Goal: Task Accomplishment & Management: Complete application form

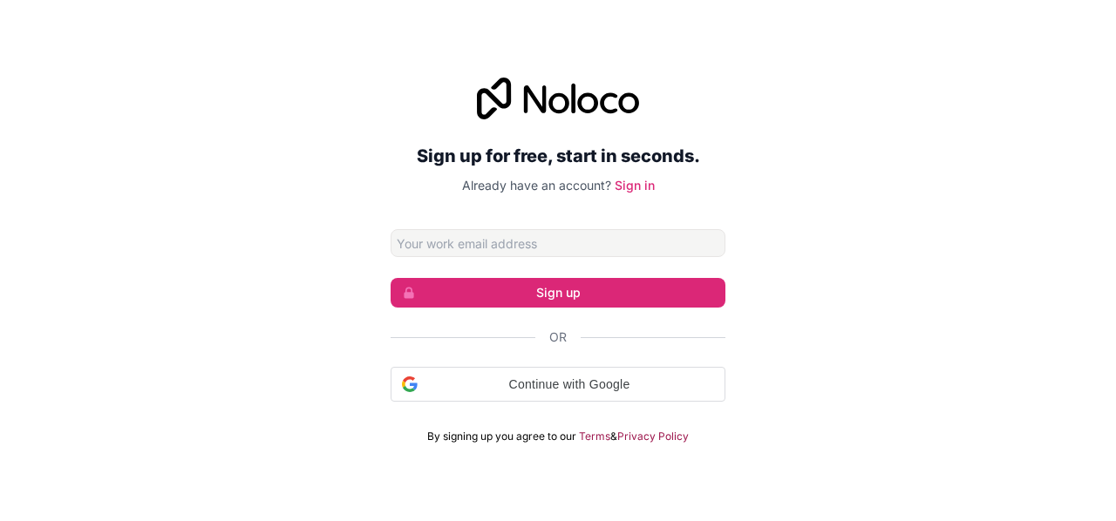
type input "munohnguchi334@gmail.com"
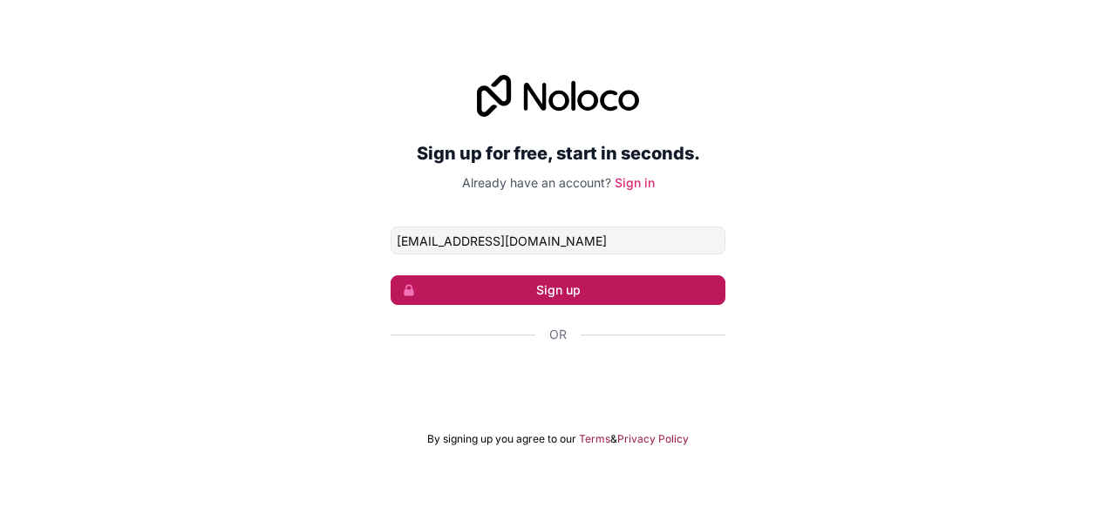
click at [603, 282] on button "Sign up" at bounding box center [558, 291] width 335 height 30
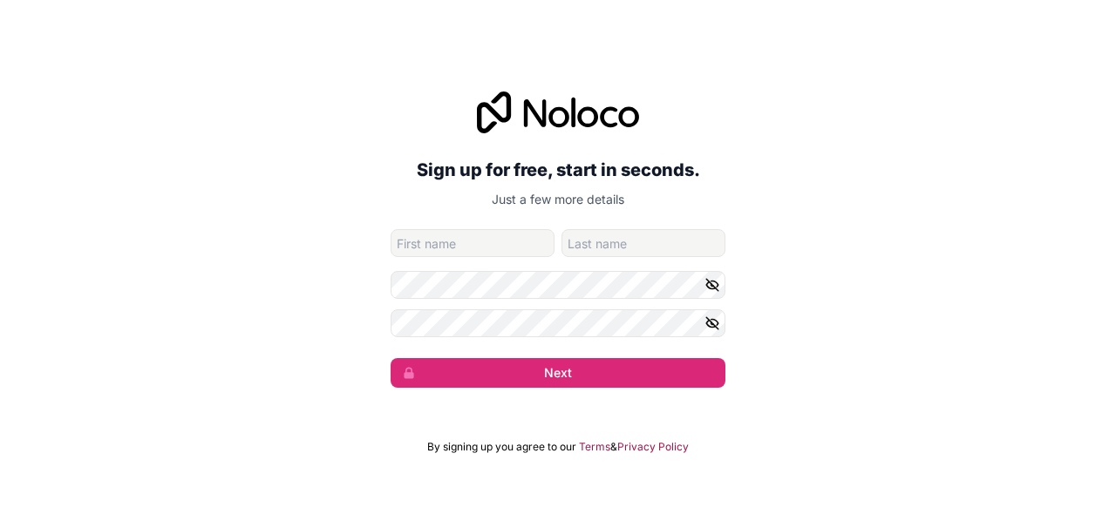
click at [448, 255] on form "munohnguchi334@gmail.com Next" at bounding box center [558, 308] width 335 height 159
click at [447, 254] on input "given-name" at bounding box center [473, 243] width 164 height 28
type input "munoh"
type input "nguchi"
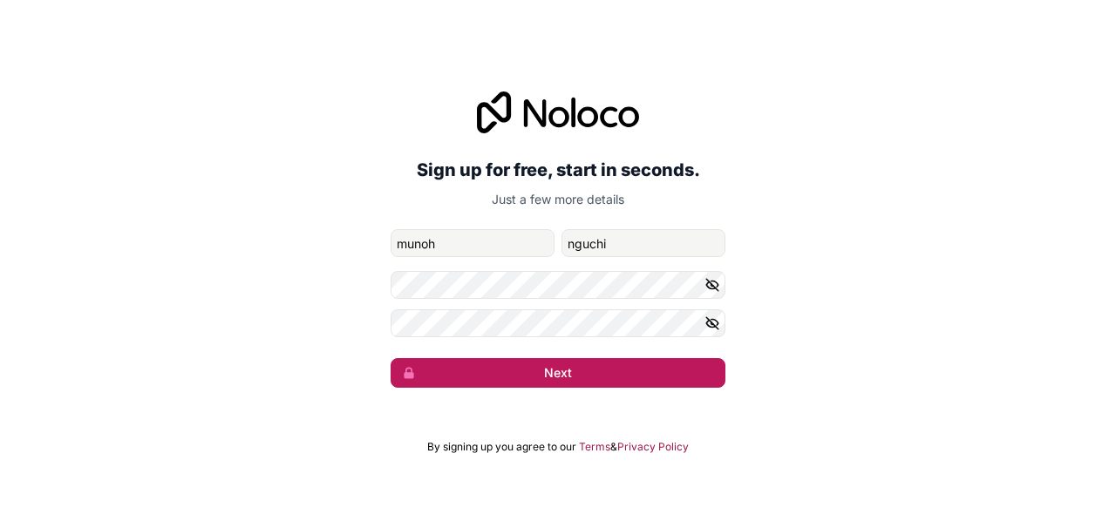
click at [520, 370] on button "Next" at bounding box center [558, 373] width 335 height 30
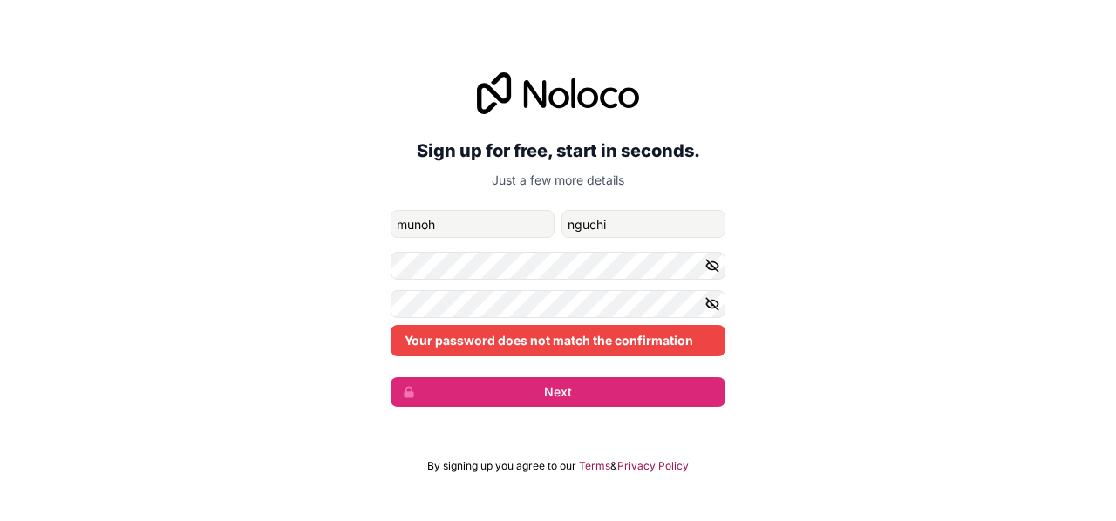
click at [713, 266] on icon "button" at bounding box center [713, 266] width 16 height 16
click at [712, 310] on icon "button" at bounding box center [713, 305] width 16 height 16
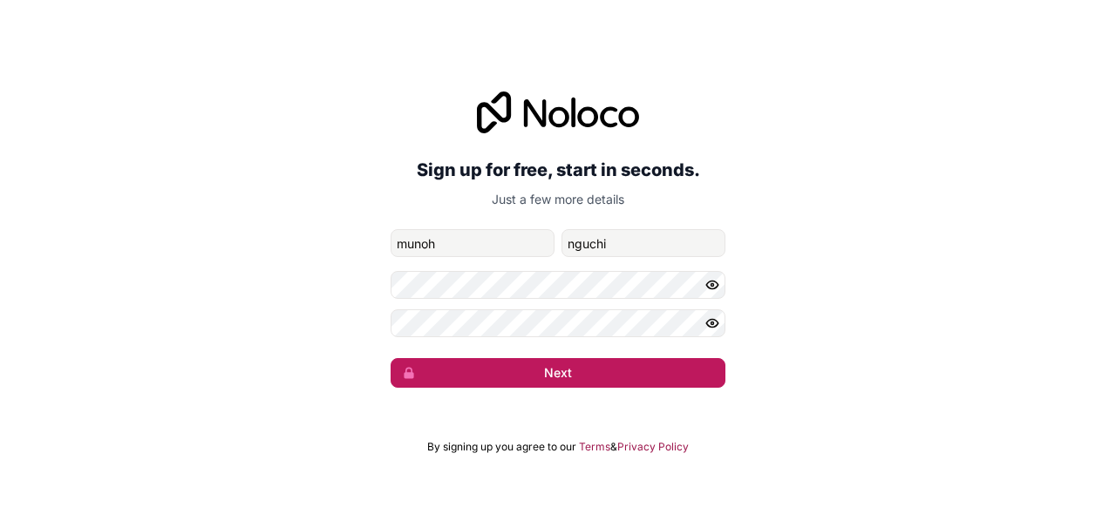
click at [543, 367] on button "Next" at bounding box center [558, 373] width 335 height 30
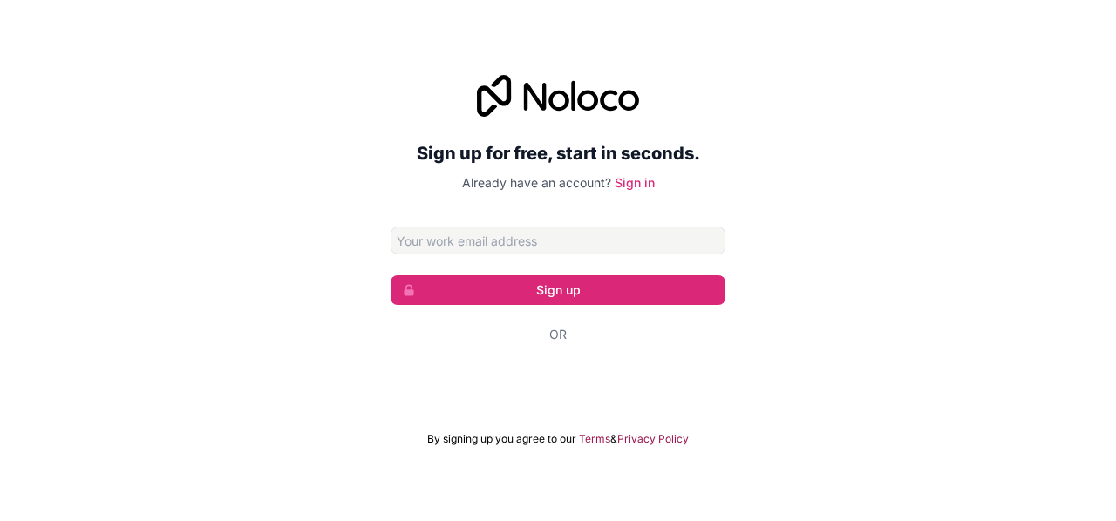
drag, startPoint x: 0, startPoint y: 0, endPoint x: 441, endPoint y: 239, distance: 501.8
click at [441, 239] on input "Email address" at bounding box center [558, 241] width 335 height 28
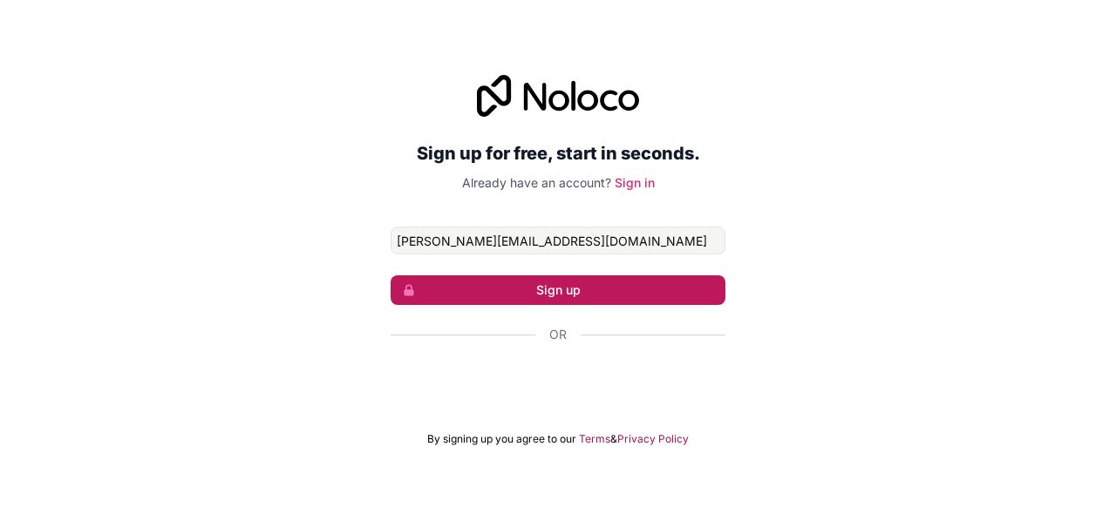
type input "[PERSON_NAME][EMAIL_ADDRESS][DOMAIN_NAME]"
click at [510, 289] on button "Sign up" at bounding box center [558, 291] width 335 height 30
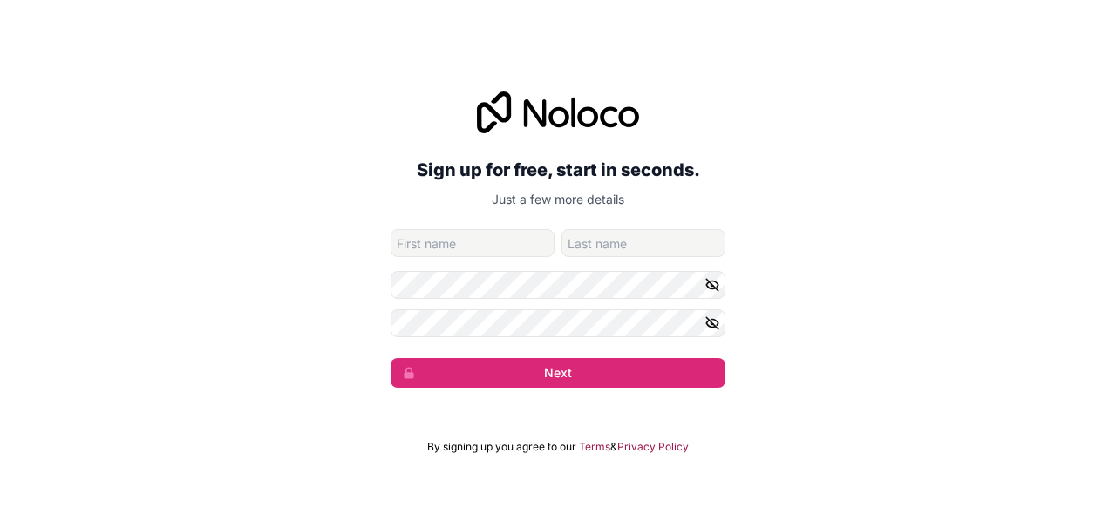
click at [459, 245] on input "given-name" at bounding box center [473, 243] width 164 height 28
type input "munoh"
type input "nguchi"
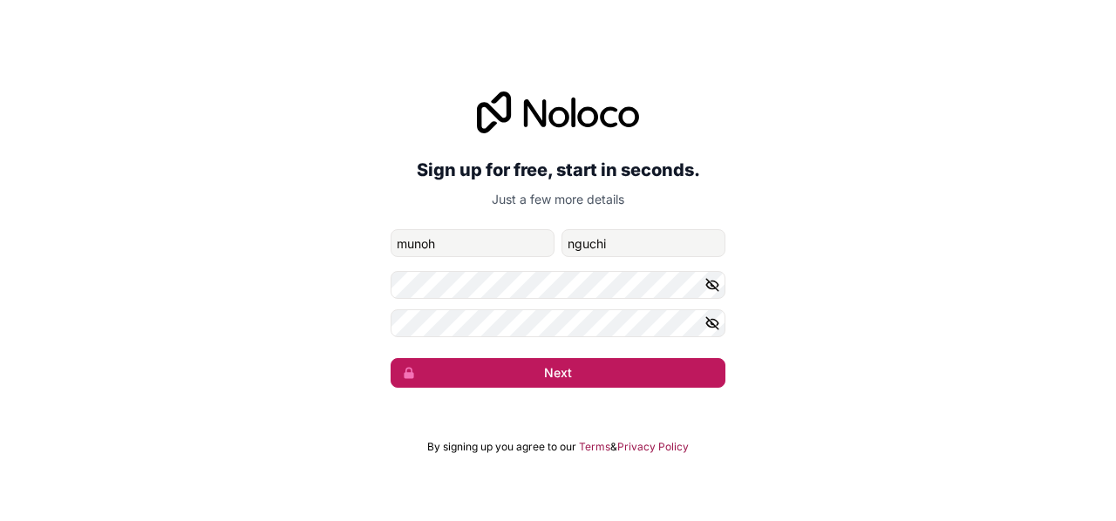
click at [405, 361] on span "submit" at bounding box center [404, 373] width 24 height 28
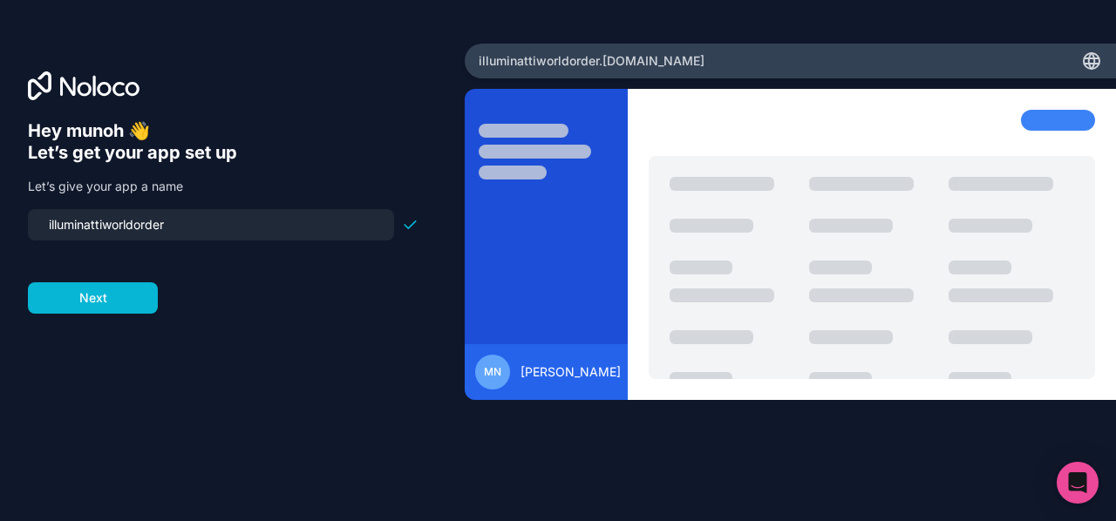
click at [186, 233] on input "illuminattiworldorder" at bounding box center [210, 225] width 345 height 24
click at [56, 218] on input "lewa" at bounding box center [210, 225] width 345 height 24
click at [54, 222] on input "lewa" at bounding box center [210, 225] width 345 height 24
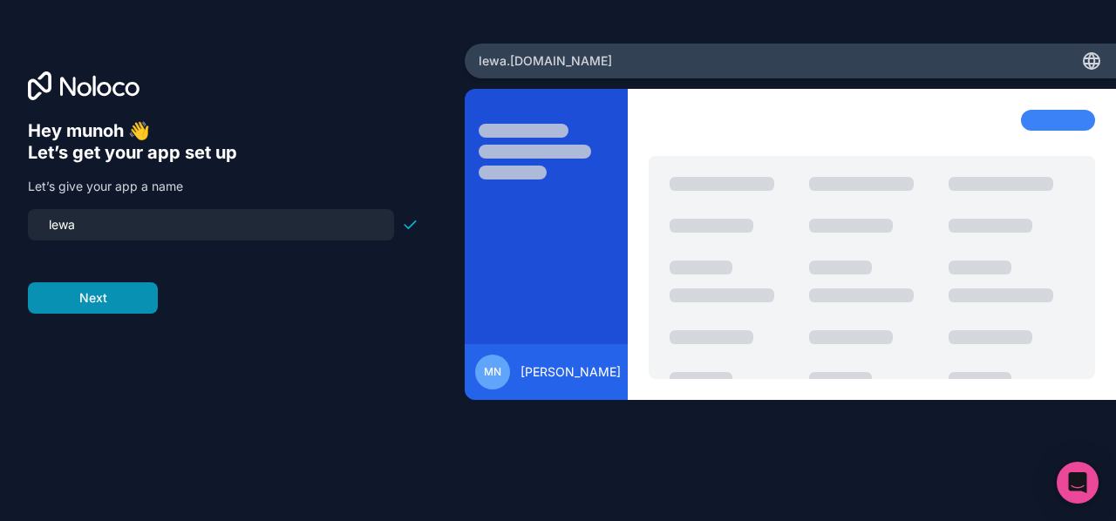
type input "lewa"
click at [82, 299] on button "Next" at bounding box center [93, 298] width 130 height 31
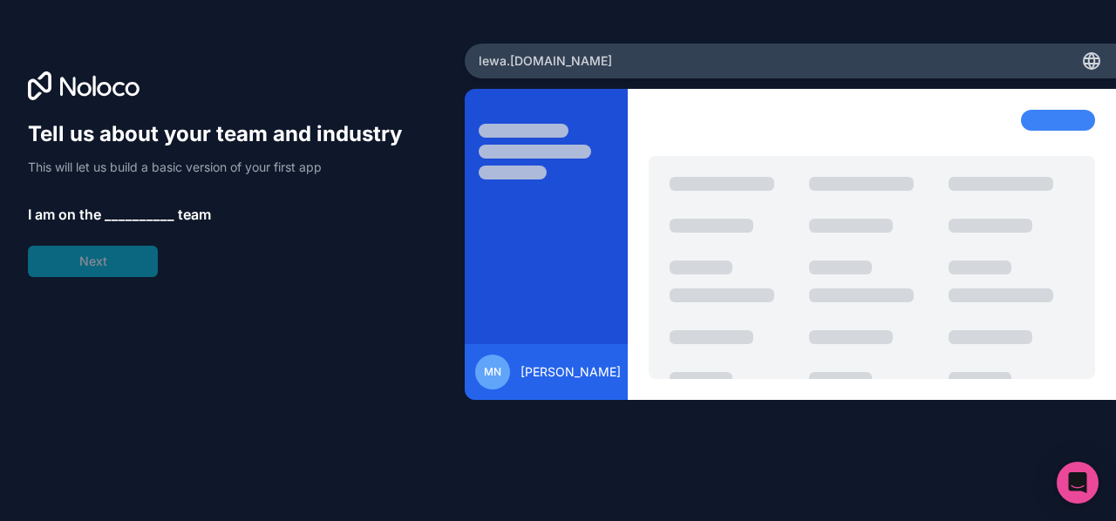
click at [127, 213] on span "__________" at bounding box center [140, 214] width 70 height 21
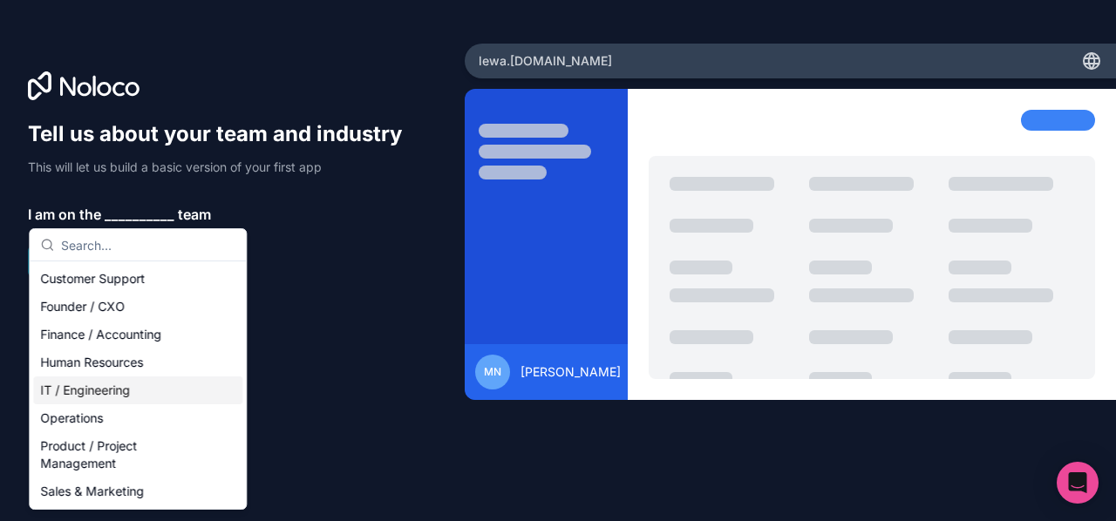
click at [76, 386] on div "IT / Engineering" at bounding box center [137, 391] width 209 height 28
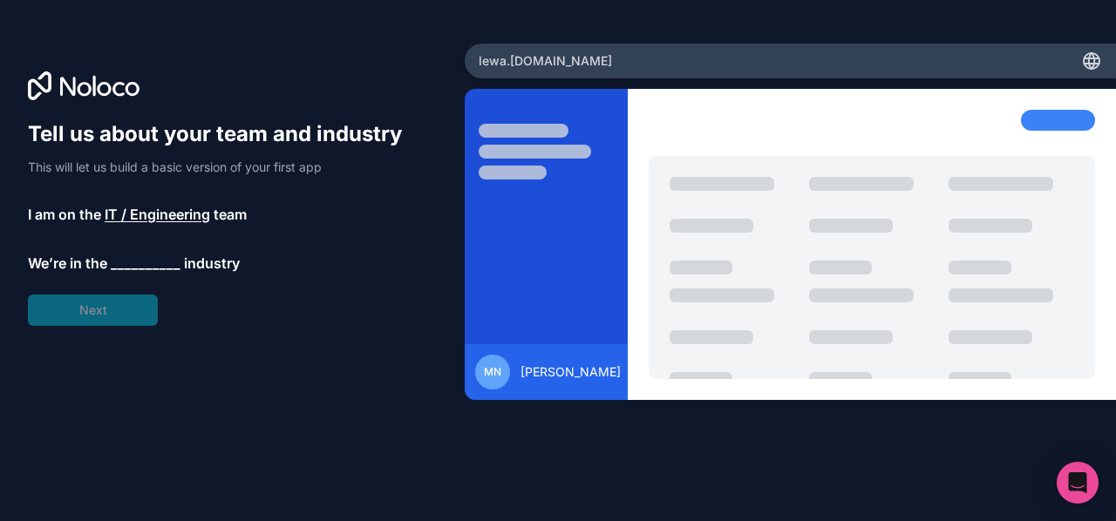
click at [124, 261] on span "__________" at bounding box center [146, 263] width 70 height 21
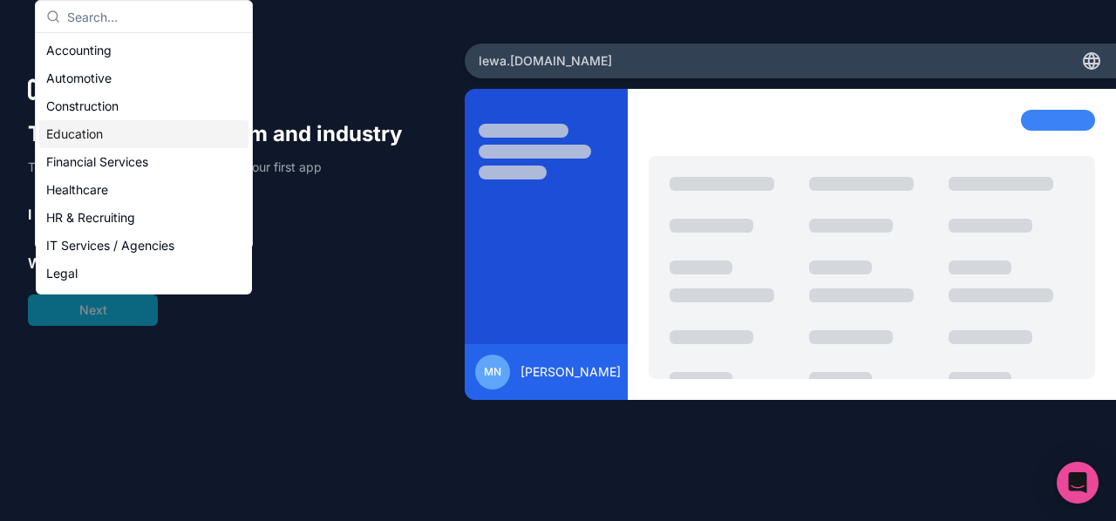
click at [77, 135] on div "Education" at bounding box center [143, 134] width 209 height 28
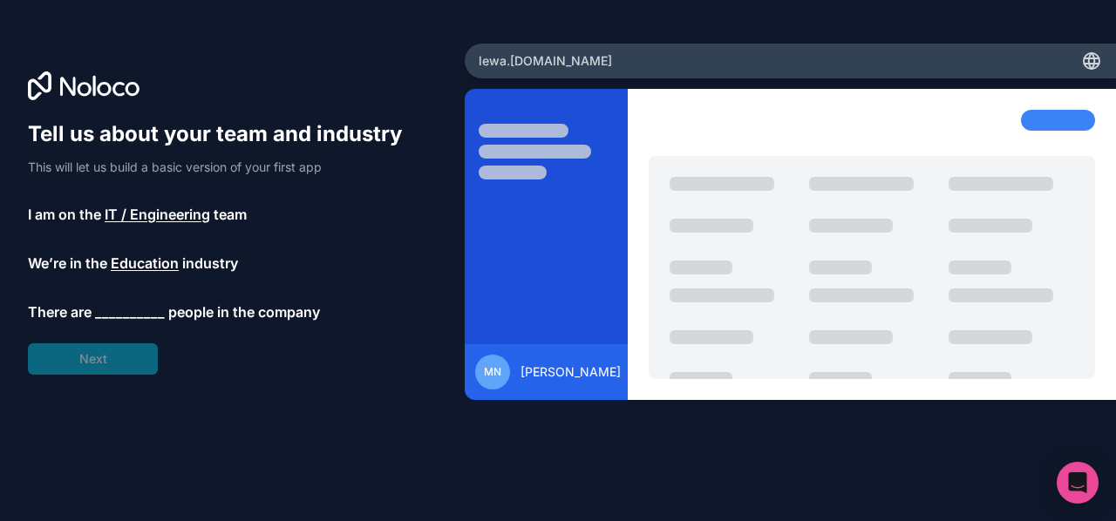
click at [106, 311] on span "__________" at bounding box center [130, 312] width 70 height 21
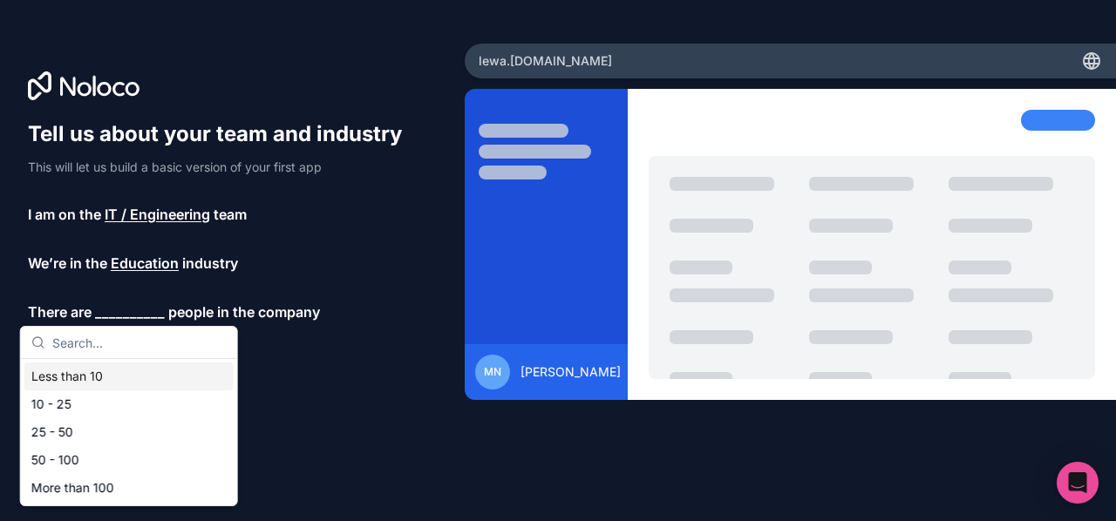
click at [99, 365] on div "Less than 10" at bounding box center [128, 377] width 209 height 28
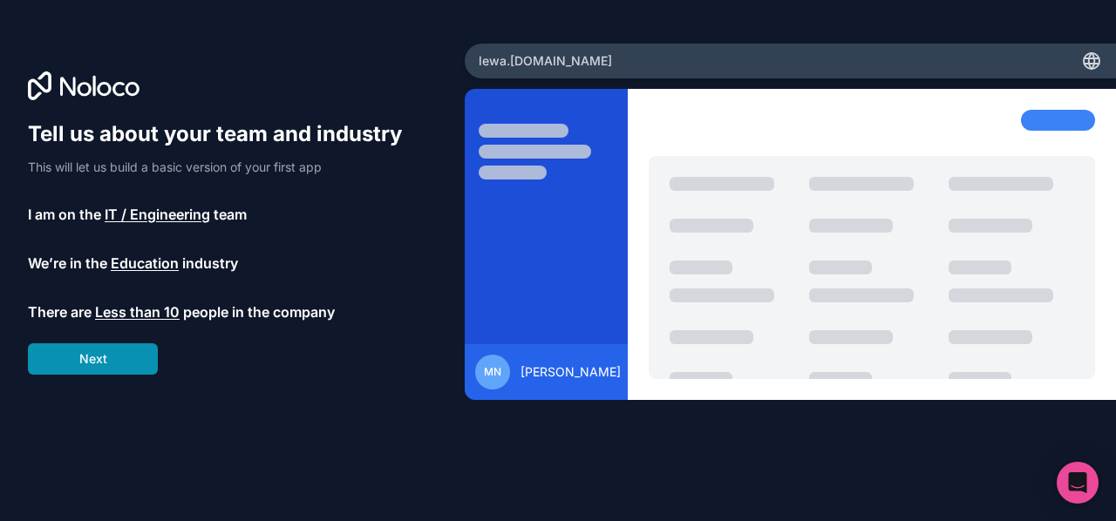
click at [120, 358] on button "Next" at bounding box center [93, 359] width 130 height 31
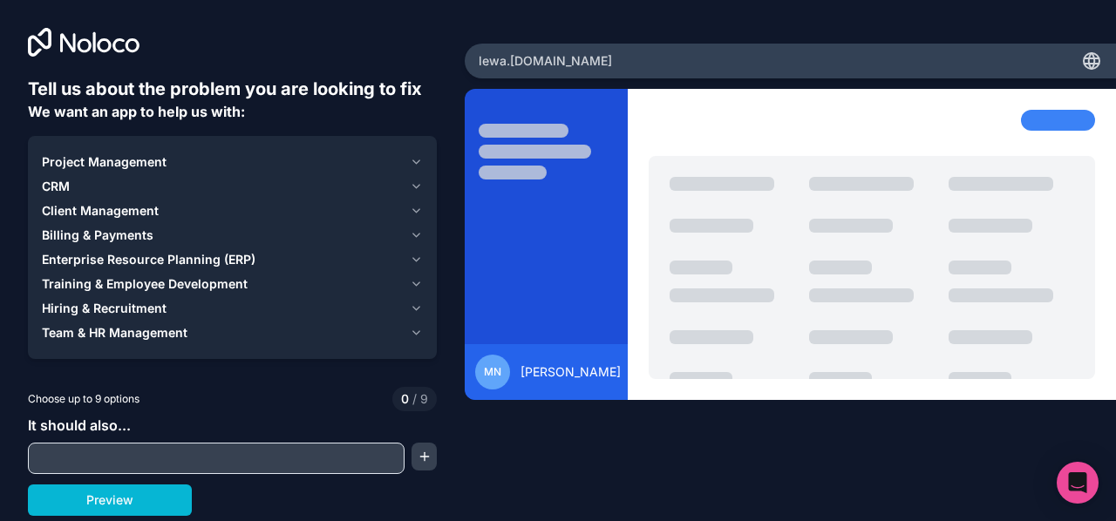
click at [279, 233] on div "Billing & Payments" at bounding box center [222, 235] width 361 height 17
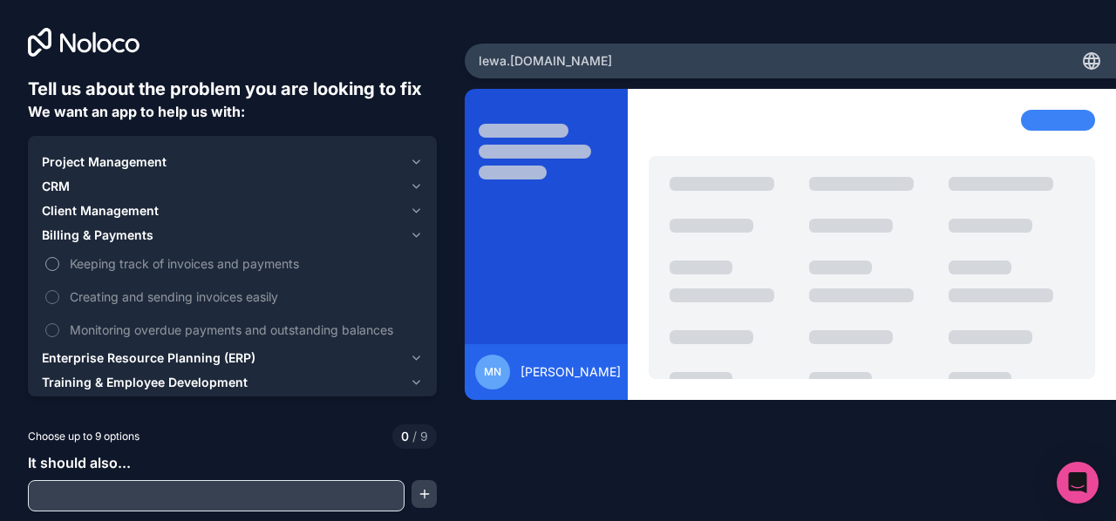
click at [156, 261] on span "Keeping track of invoices and payments" at bounding box center [245, 264] width 350 height 18
click at [59, 261] on button "Keeping track of invoices and payments" at bounding box center [52, 264] width 14 height 14
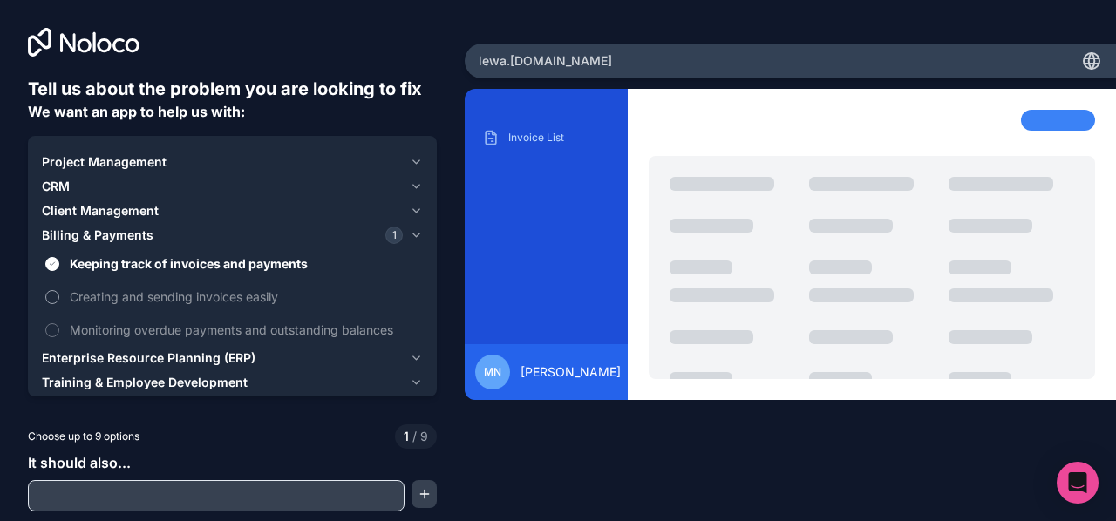
click at [154, 294] on span "Creating and sending invoices easily" at bounding box center [245, 297] width 350 height 18
click at [59, 294] on button "Creating and sending invoices easily" at bounding box center [52, 297] width 14 height 14
click at [172, 331] on span "Monitoring overdue payments and outstanding balances" at bounding box center [245, 330] width 350 height 18
click at [59, 331] on button "Monitoring overdue payments and outstanding balances" at bounding box center [52, 331] width 14 height 14
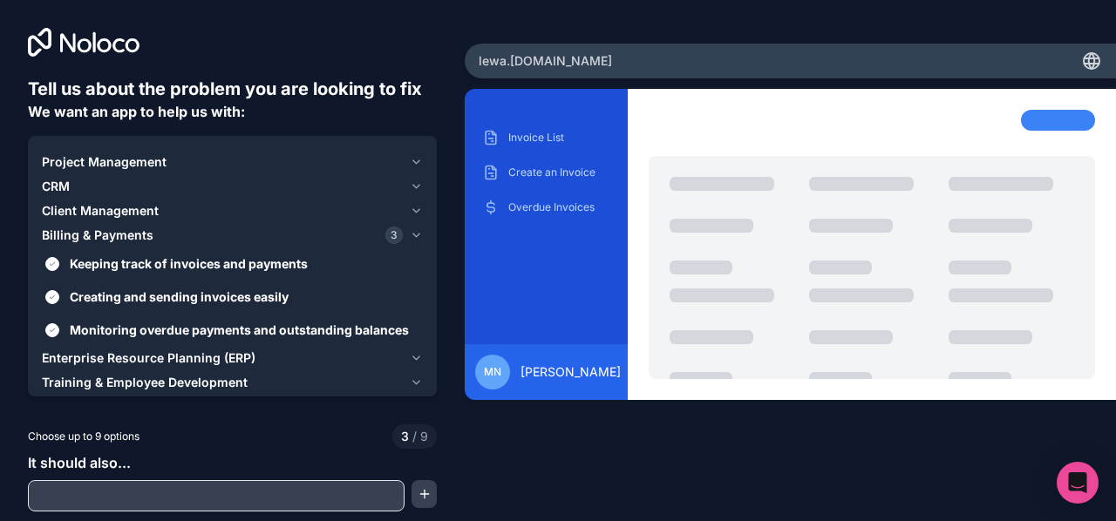
click at [235, 167] on div "Project Management" at bounding box center [222, 161] width 361 height 17
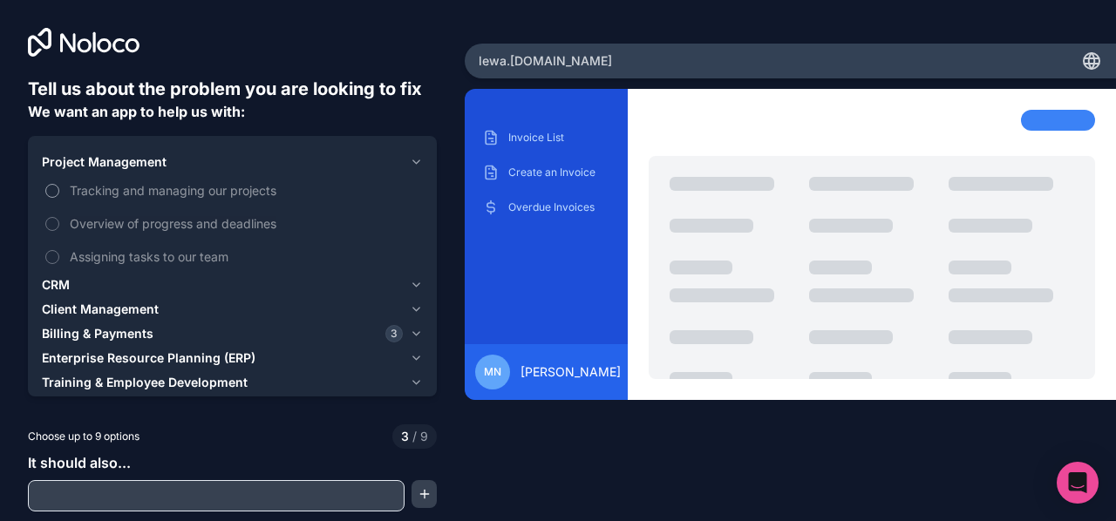
click at [157, 193] on span "Tracking and managing our projects" at bounding box center [245, 190] width 350 height 18
click at [59, 193] on button "Tracking and managing our projects" at bounding box center [52, 191] width 14 height 14
click at [105, 216] on span "Overview of progress and deadlines" at bounding box center [245, 224] width 350 height 18
click at [59, 217] on button "Overview of progress and deadlines" at bounding box center [52, 224] width 14 height 14
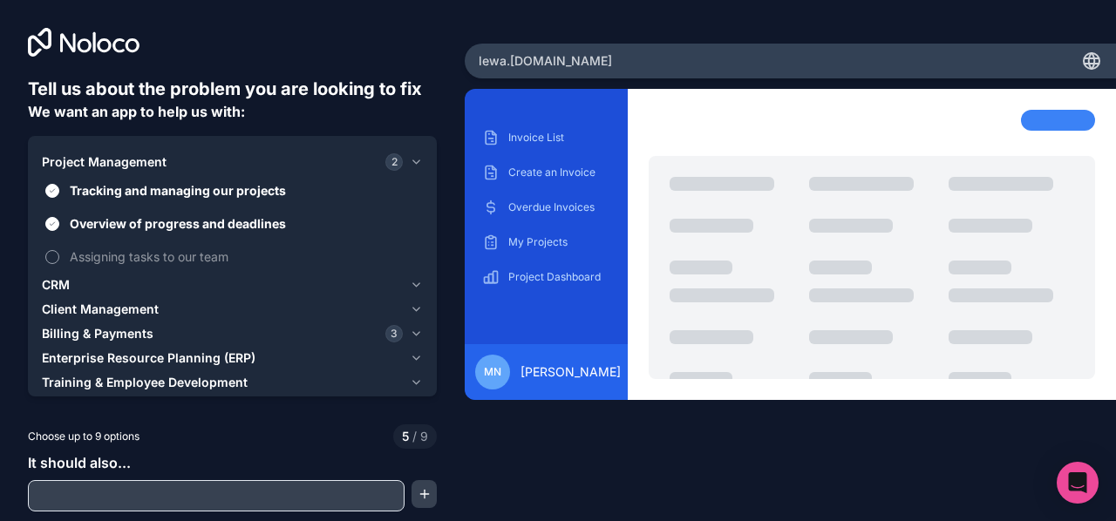
click at [85, 253] on span "Assigning tasks to our team" at bounding box center [245, 257] width 350 height 18
click at [59, 253] on button "Assigning tasks to our team" at bounding box center [52, 257] width 14 height 14
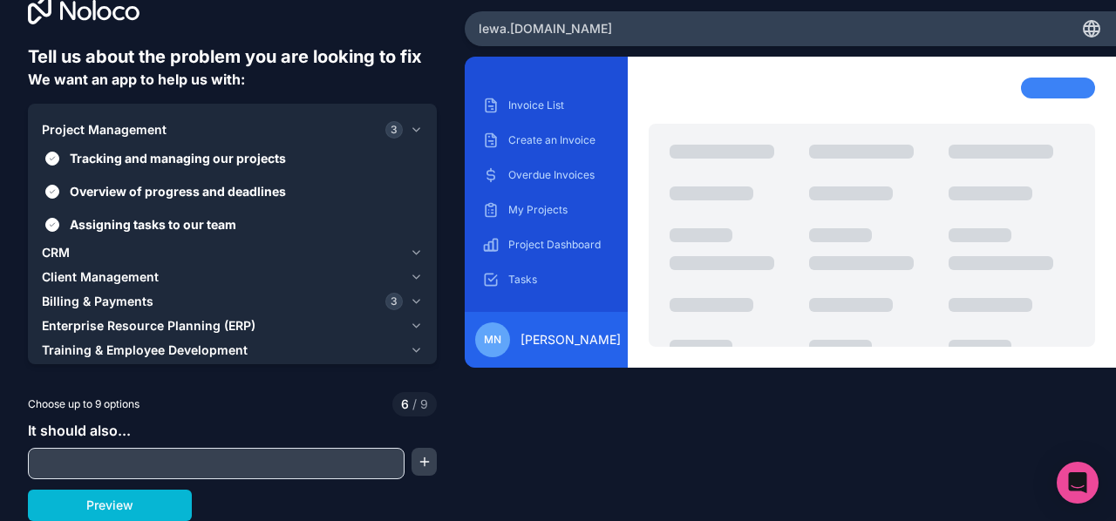
click at [103, 256] on div "CRM" at bounding box center [222, 252] width 361 height 17
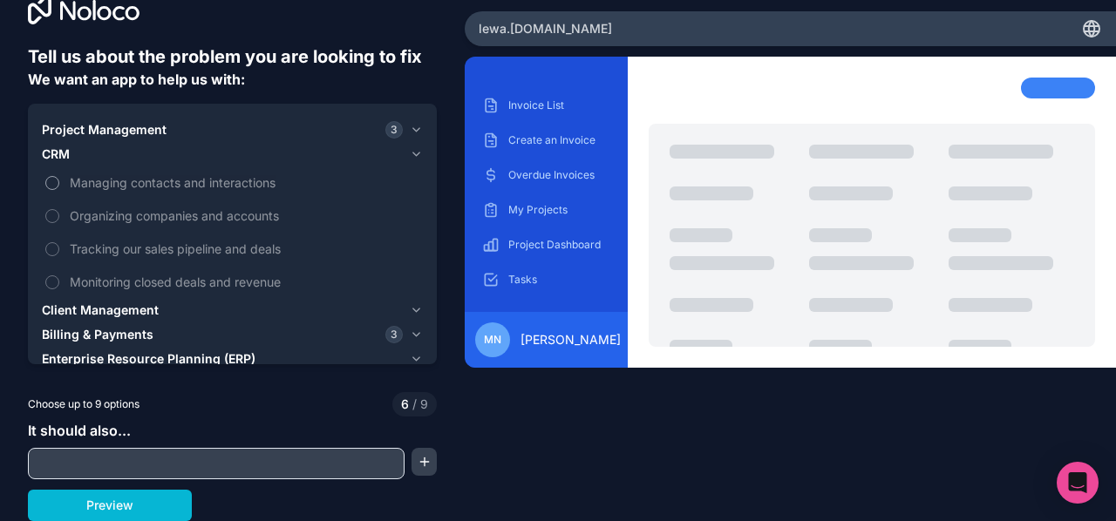
click at [60, 177] on label "Managing contacts and interactions" at bounding box center [232, 183] width 381 height 32
click at [59, 177] on button "Managing contacts and interactions" at bounding box center [52, 183] width 14 height 14
click at [51, 215] on button "Organizing companies and accounts" at bounding box center [52, 216] width 14 height 14
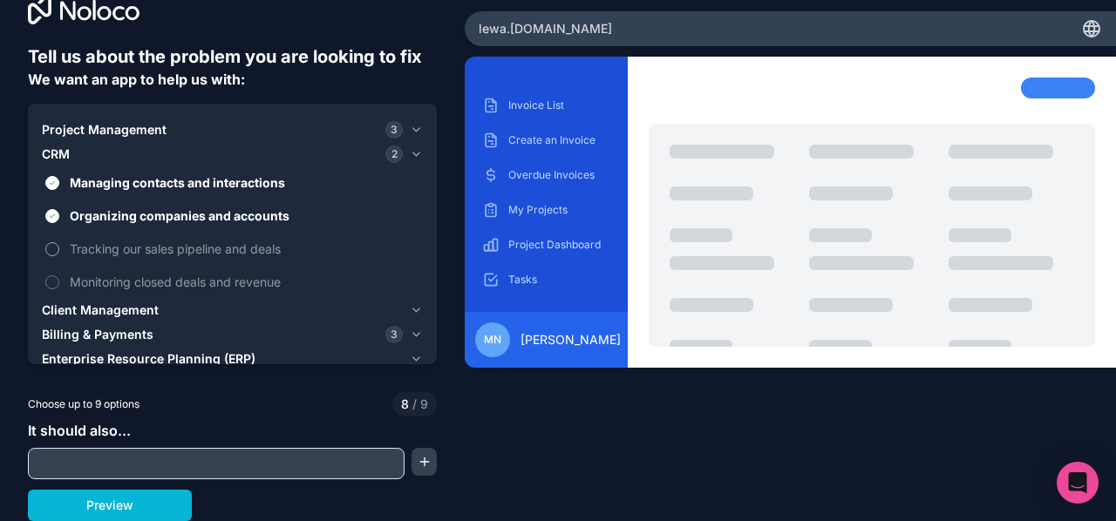
click at [49, 238] on label "Tracking our sales pipeline and deals" at bounding box center [232, 249] width 381 height 32
click at [49, 242] on button "Tracking our sales pipeline and deals" at bounding box center [52, 249] width 14 height 14
click at [63, 269] on label "Monitoring closed deals and revenue" at bounding box center [232, 282] width 381 height 32
click at [133, 274] on span "Monitoring closed deals and revenue" at bounding box center [245, 282] width 350 height 18
click at [75, 276] on span "Monitoring closed deals and revenue" at bounding box center [245, 282] width 350 height 18
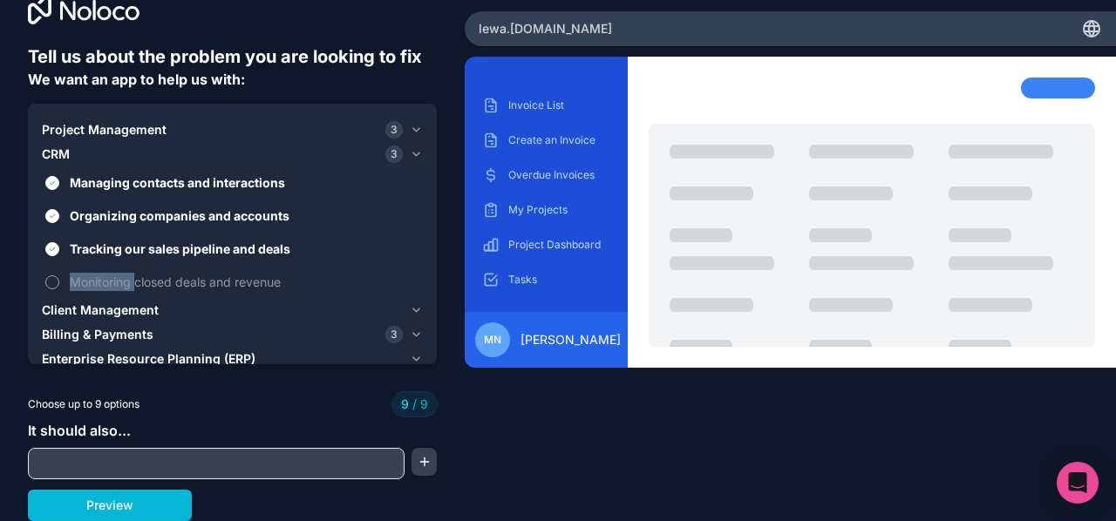
click at [75, 276] on span "Monitoring closed deals and revenue" at bounding box center [245, 282] width 350 height 18
click at [93, 286] on span "Monitoring closed deals and revenue" at bounding box center [245, 282] width 350 height 18
click at [136, 292] on label "Monitoring closed deals and revenue" at bounding box center [232, 282] width 381 height 32
click at [105, 273] on span "Monitoring closed deals and revenue" at bounding box center [245, 282] width 350 height 18
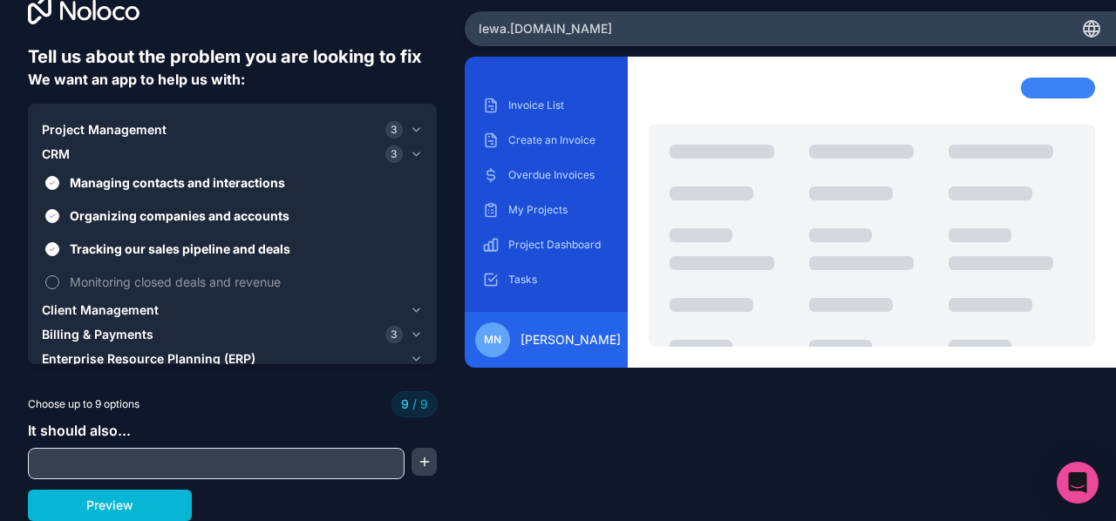
click at [44, 287] on label "Monitoring closed deals and revenue" at bounding box center [232, 282] width 381 height 32
click at [190, 353] on span "Enterprise Resource Planning (ERP)" at bounding box center [149, 359] width 214 height 17
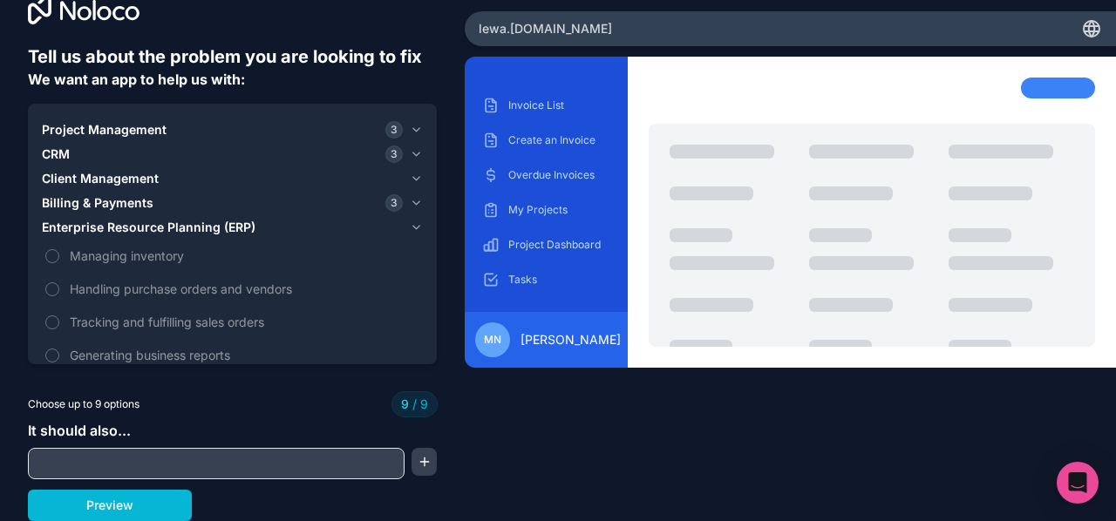
click at [333, 238] on button "Enterprise Resource Planning (ERP)" at bounding box center [232, 227] width 381 height 24
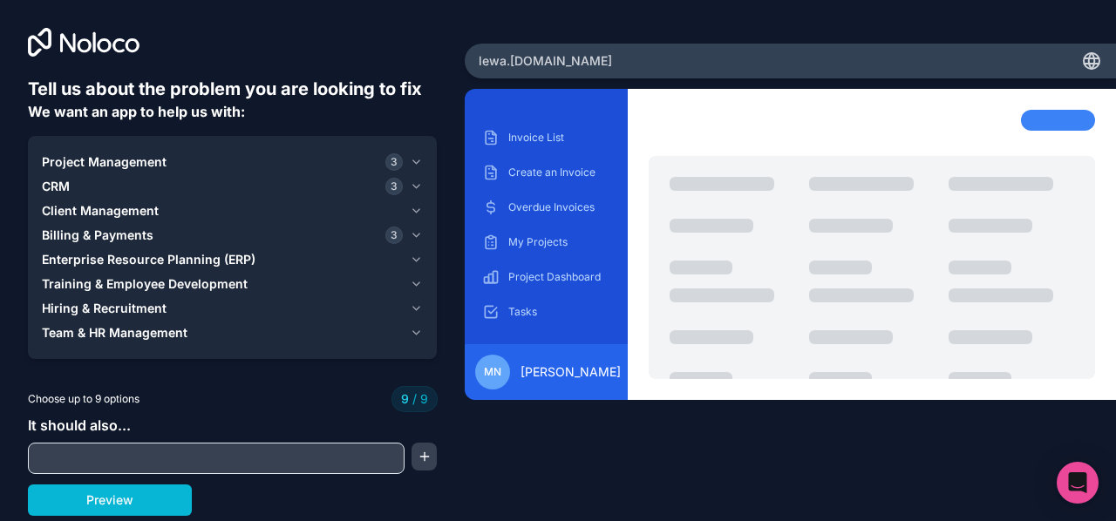
click at [132, 283] on span "Training & Employee Development" at bounding box center [145, 284] width 206 height 17
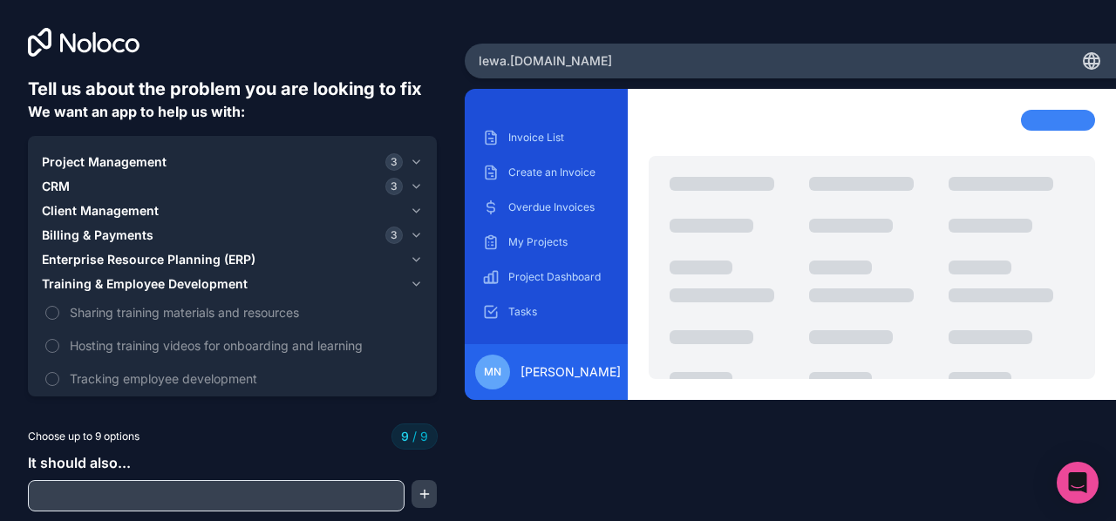
click at [132, 283] on span "Training & Employee Development" at bounding box center [145, 284] width 206 height 17
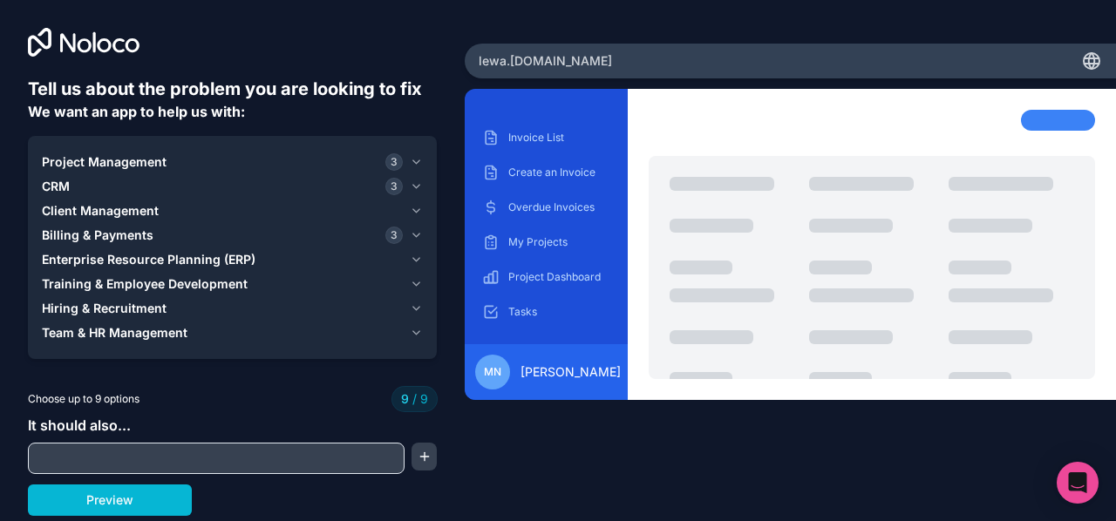
click at [105, 308] on span "Hiring & Recruitment" at bounding box center [104, 308] width 125 height 17
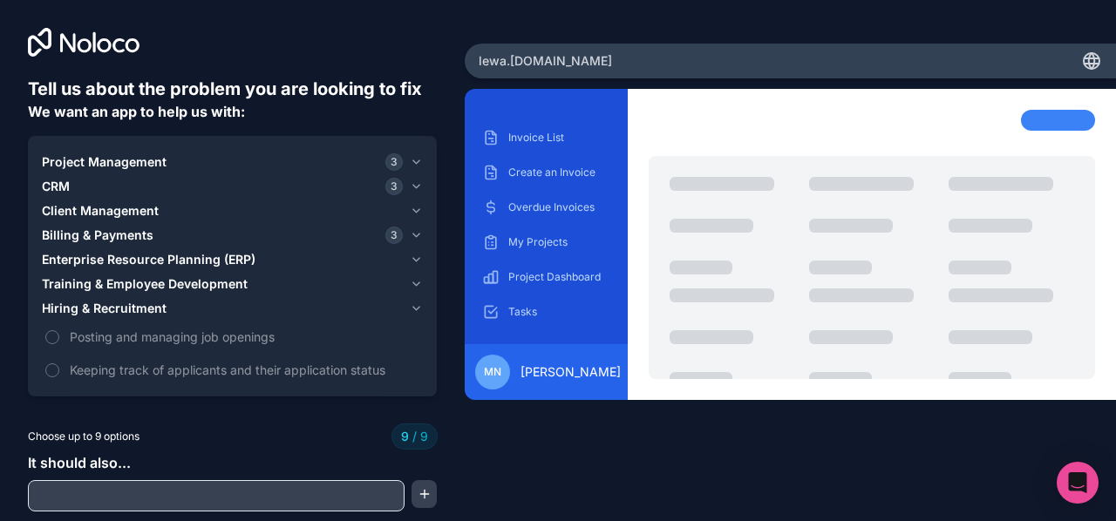
click at [105, 308] on span "Hiring & Recruitment" at bounding box center [104, 308] width 125 height 17
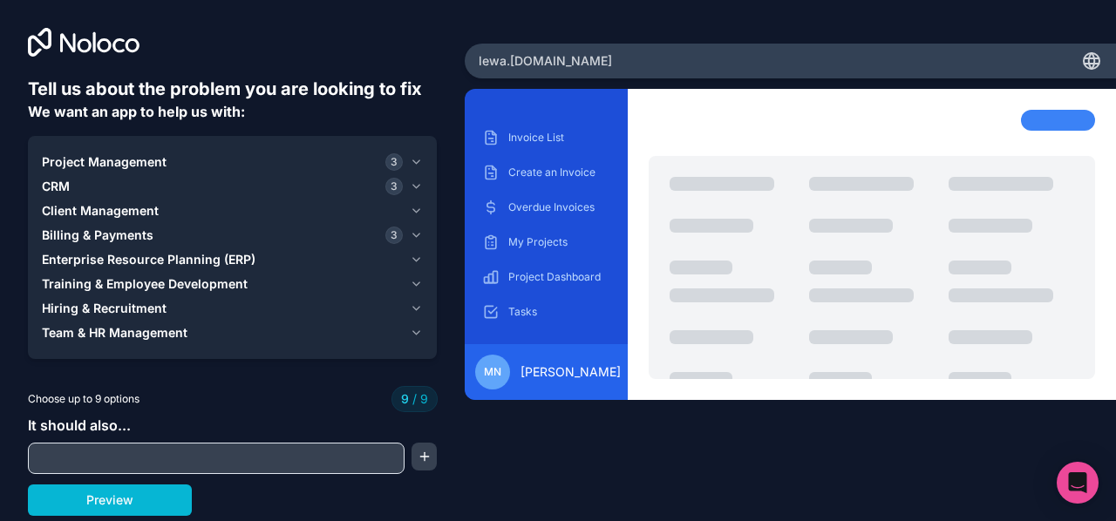
click at [208, 254] on span "Enterprise Resource Planning (ERP)" at bounding box center [149, 259] width 214 height 17
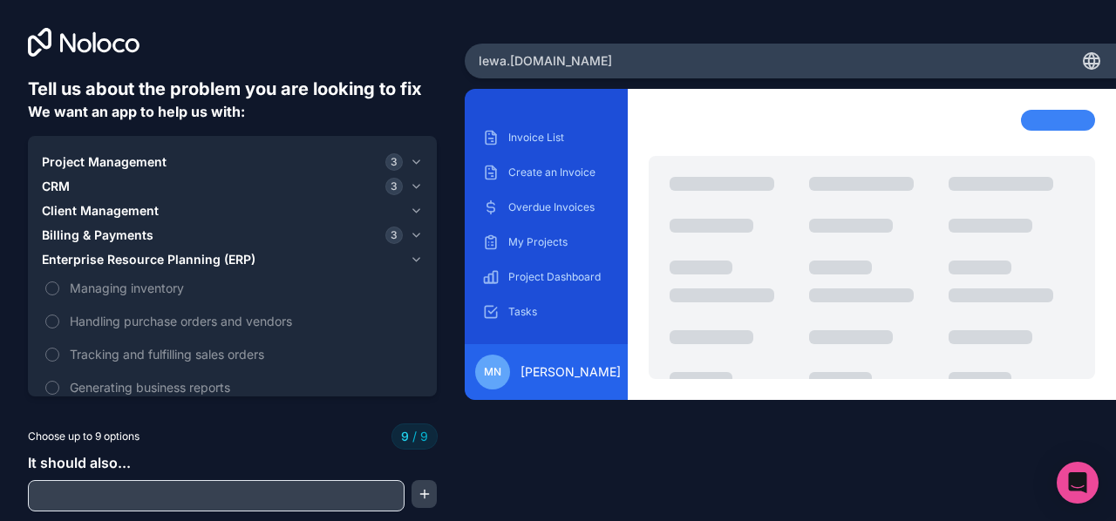
click at [210, 254] on span "Enterprise Resource Planning (ERP)" at bounding box center [149, 259] width 214 height 17
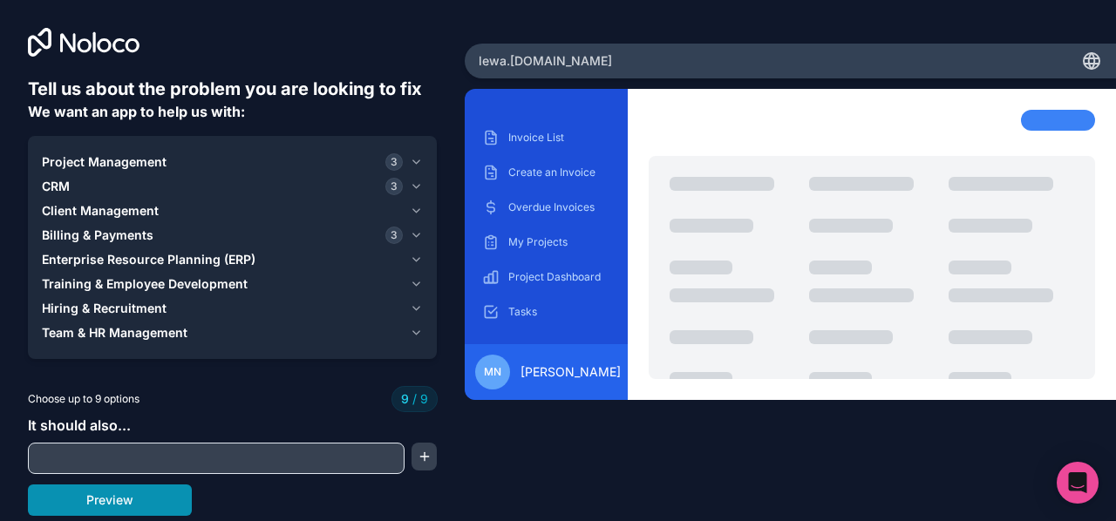
click at [146, 496] on button "Preview" at bounding box center [110, 500] width 164 height 31
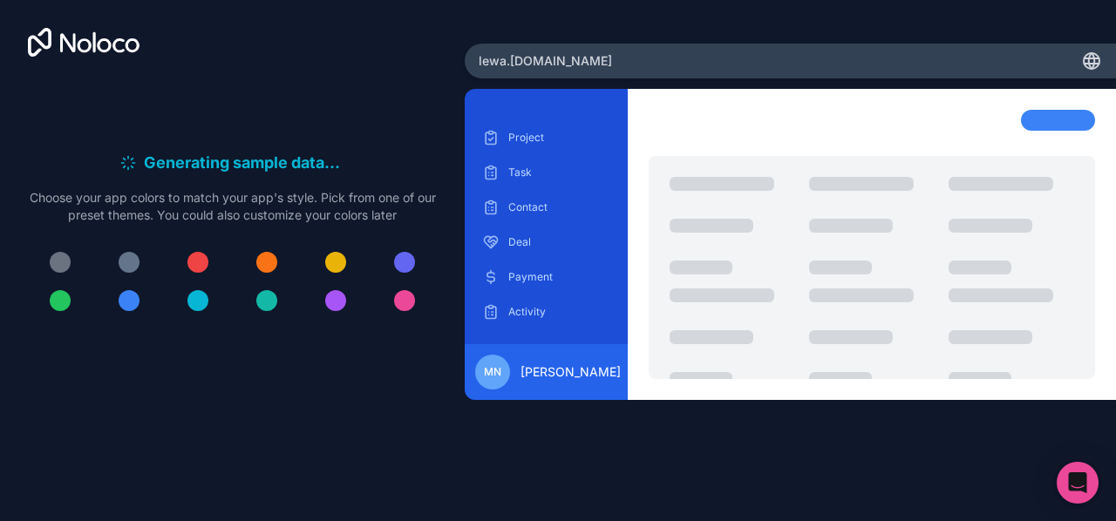
click at [129, 304] on div at bounding box center [129, 300] width 21 height 21
click at [62, 303] on div at bounding box center [60, 300] width 21 height 21
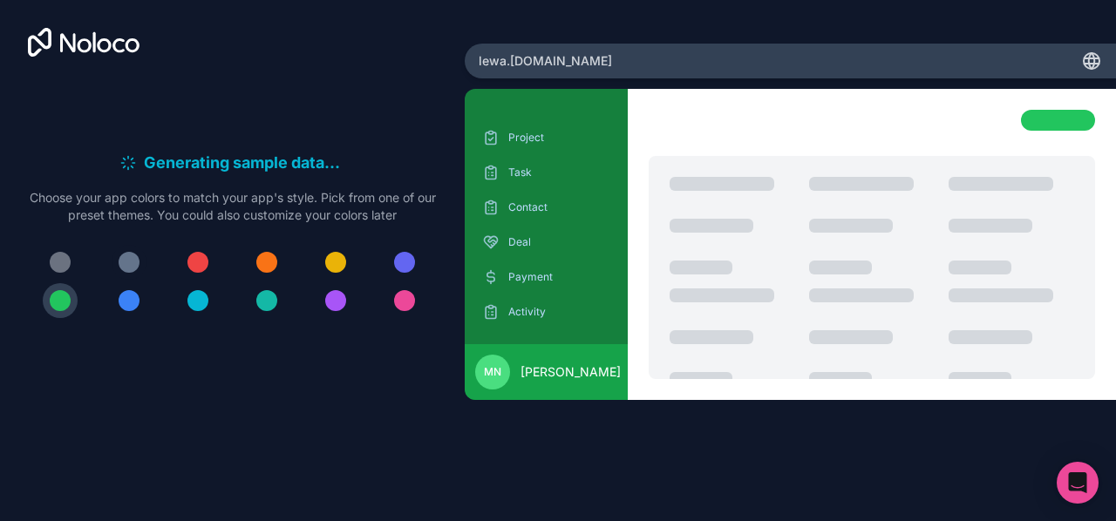
click at [128, 257] on div at bounding box center [129, 262] width 21 height 21
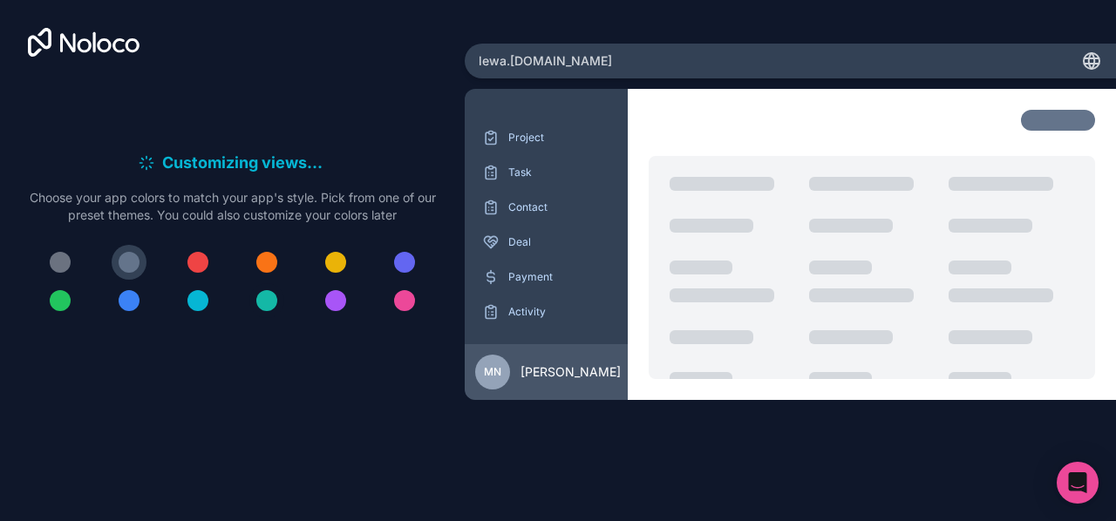
click at [271, 301] on div at bounding box center [266, 300] width 21 height 21
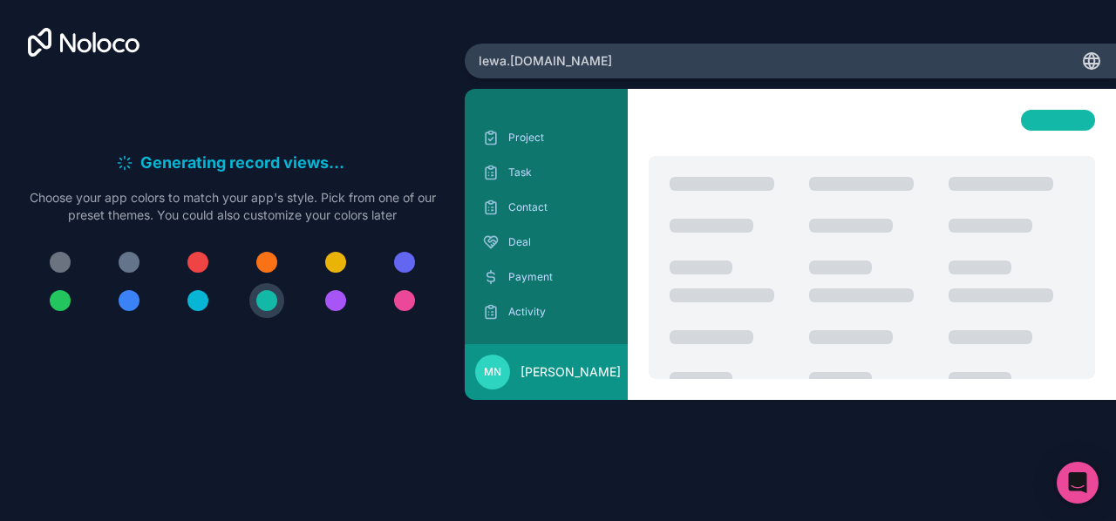
click at [406, 307] on div at bounding box center [404, 300] width 21 height 21
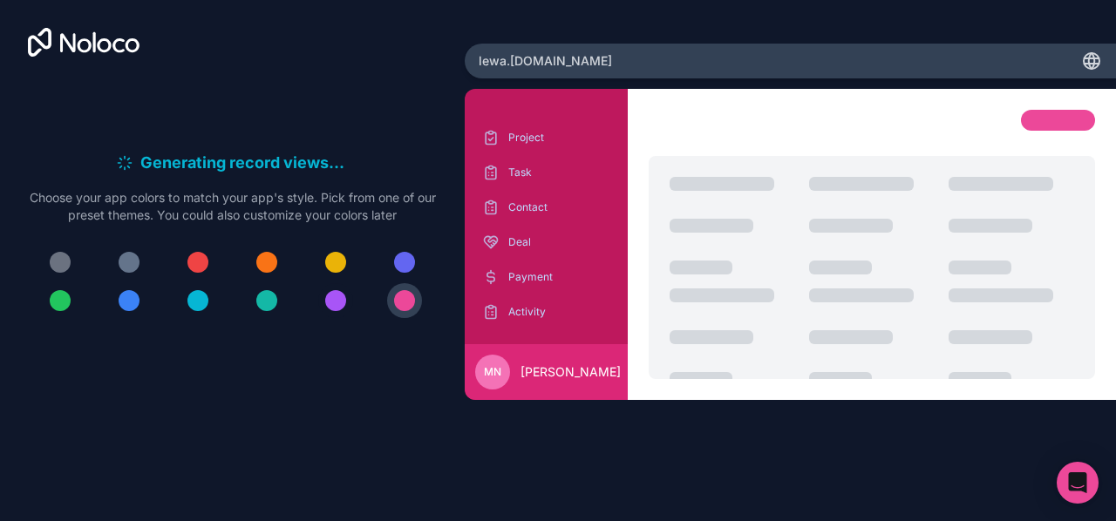
click at [345, 302] on button at bounding box center [335, 300] width 35 height 35
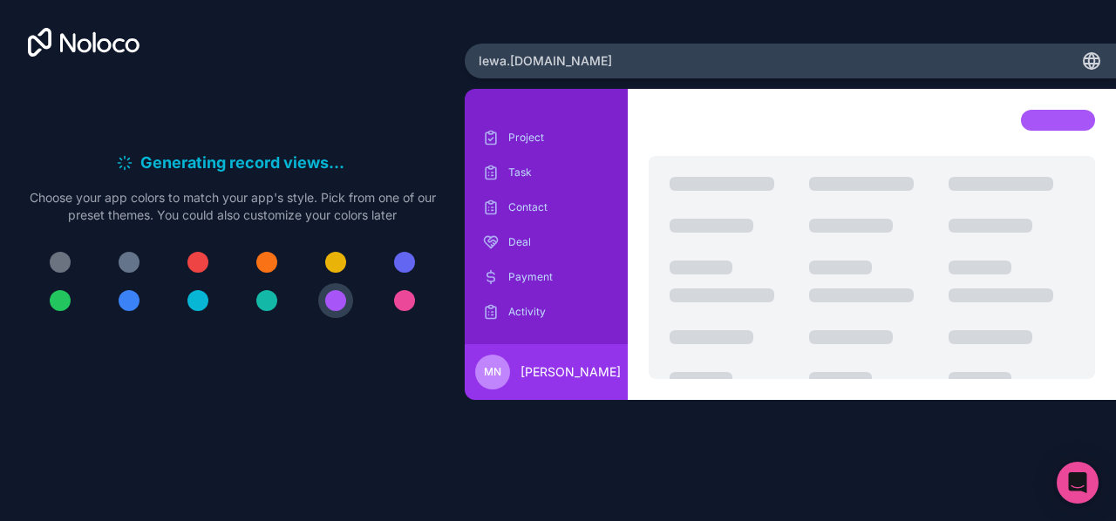
click at [336, 255] on div at bounding box center [335, 262] width 21 height 21
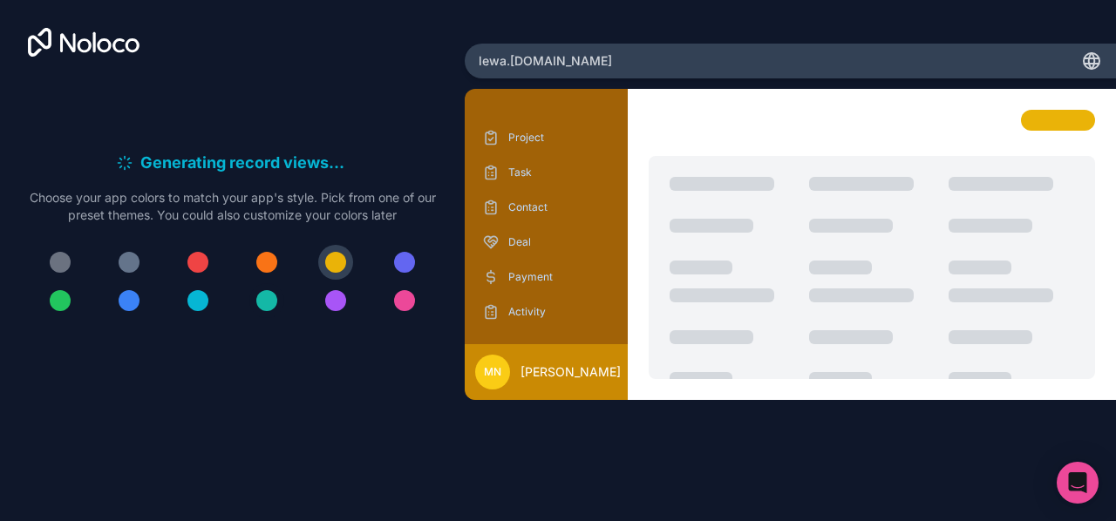
click at [267, 304] on div at bounding box center [266, 300] width 21 height 21
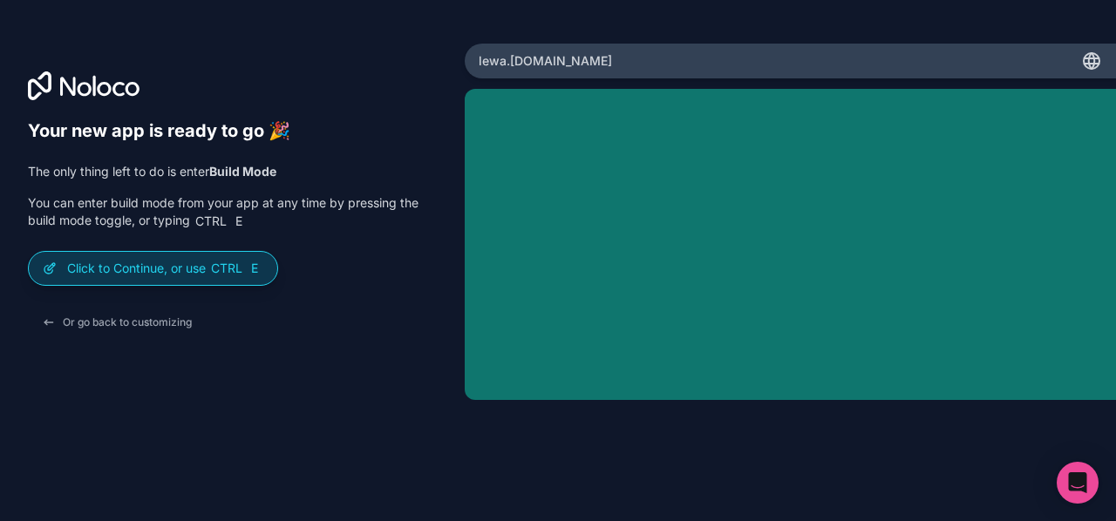
click at [222, 275] on span "Ctrl" at bounding box center [226, 269] width 35 height 16
